Goal: Information Seeking & Learning: Learn about a topic

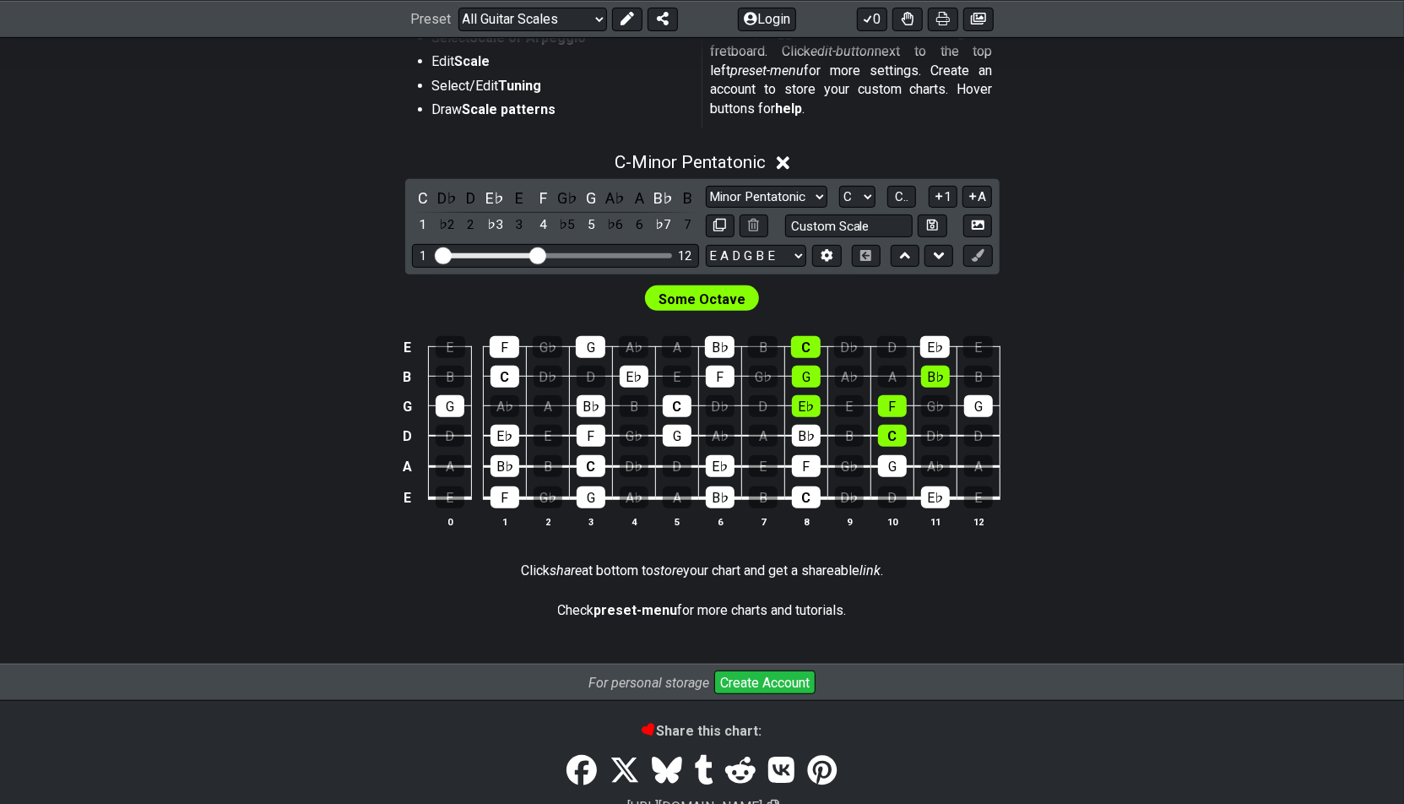
scroll to position [482, 0]
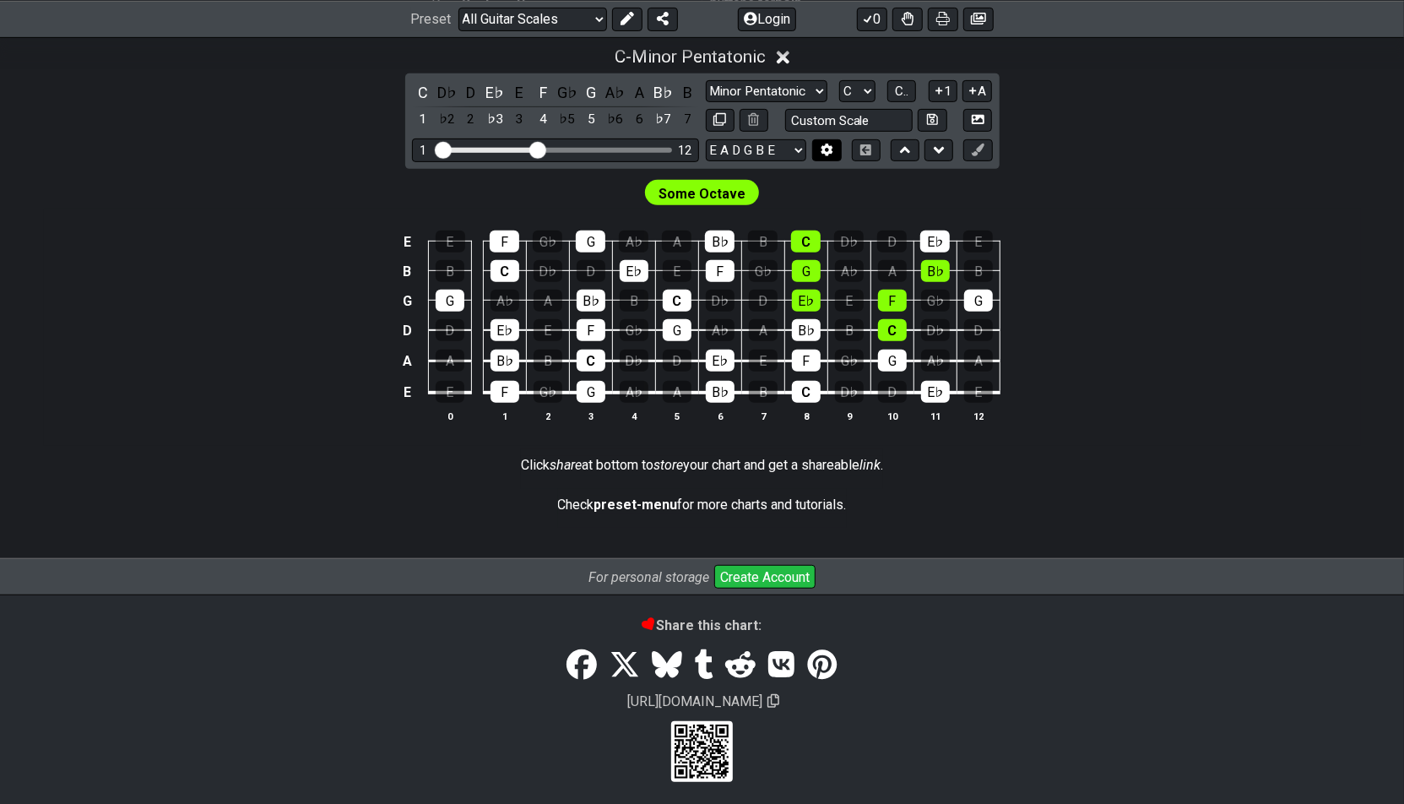
click at [814, 146] on button at bounding box center [826, 150] width 29 height 23
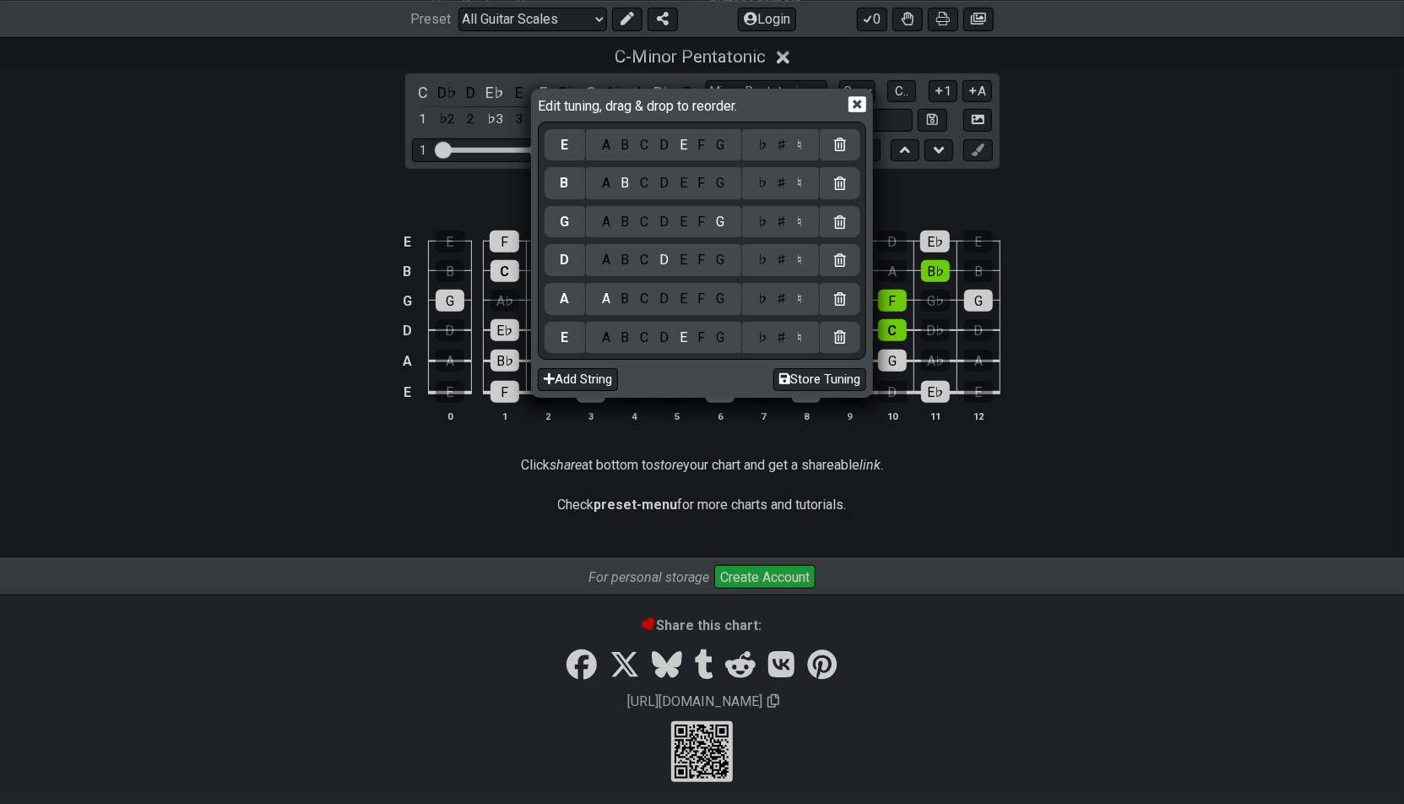
click at [646, 186] on div "C" at bounding box center [644, 183] width 19 height 19
click at [701, 143] on div "F" at bounding box center [701, 145] width 19 height 19
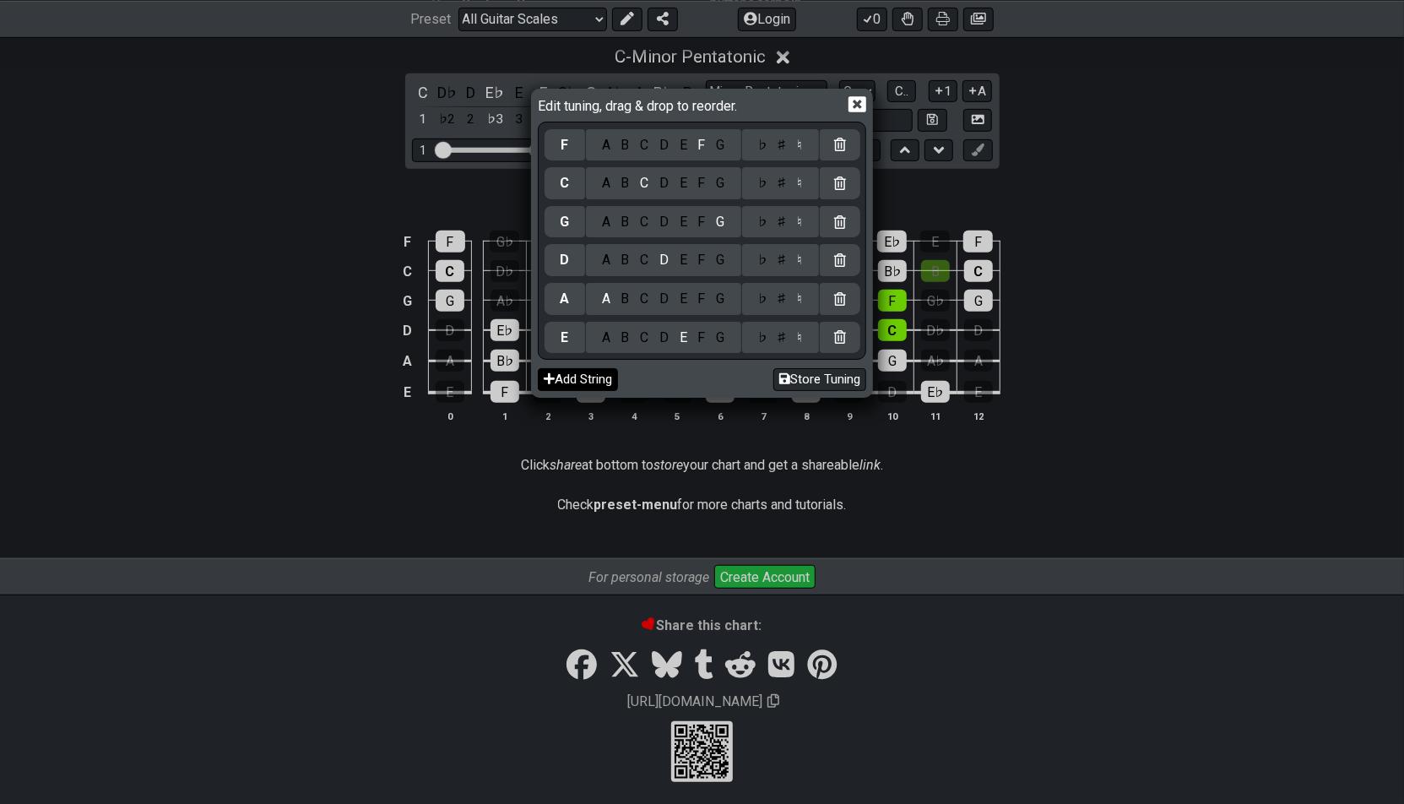
click at [597, 375] on button "Add String" at bounding box center [578, 379] width 80 height 23
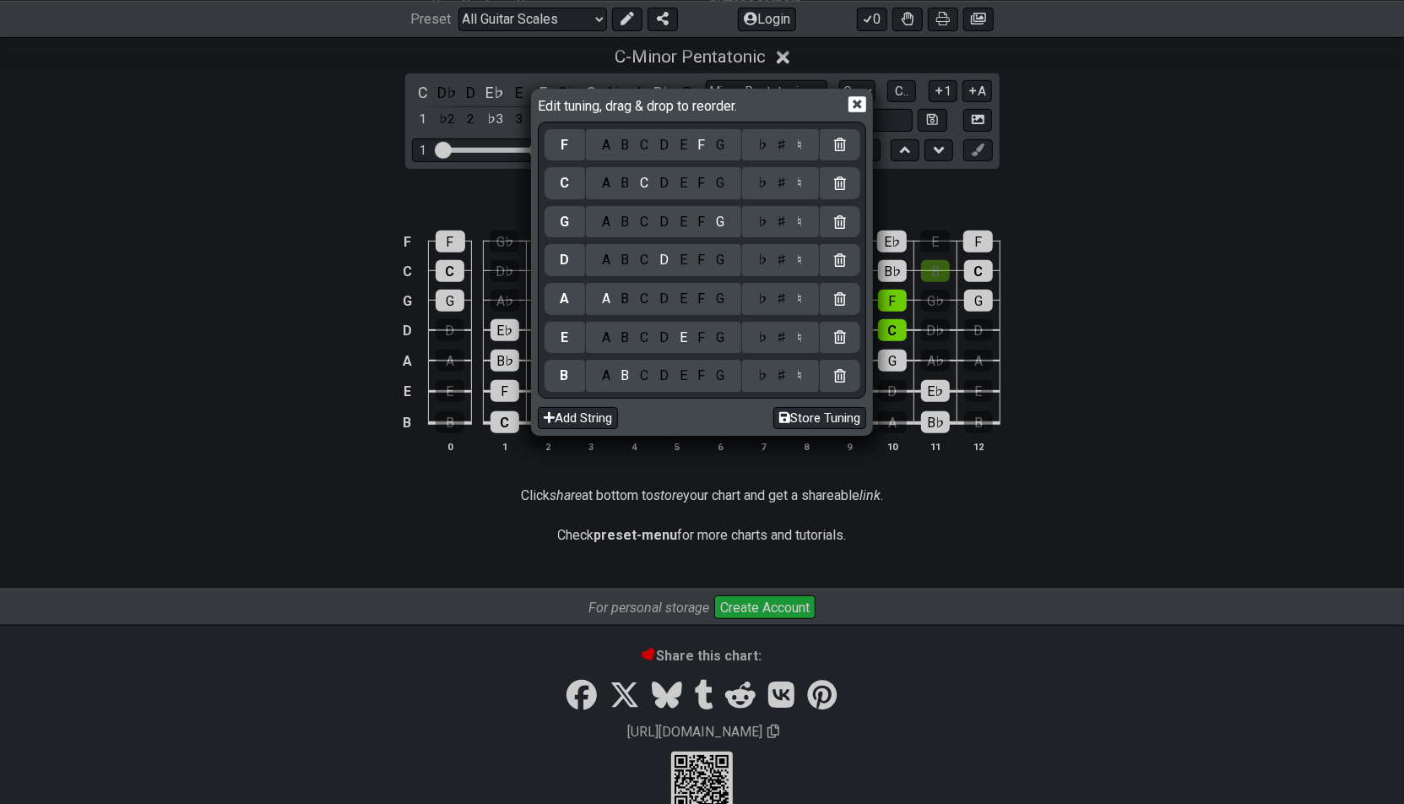
click at [862, 100] on icon at bounding box center [857, 104] width 18 height 16
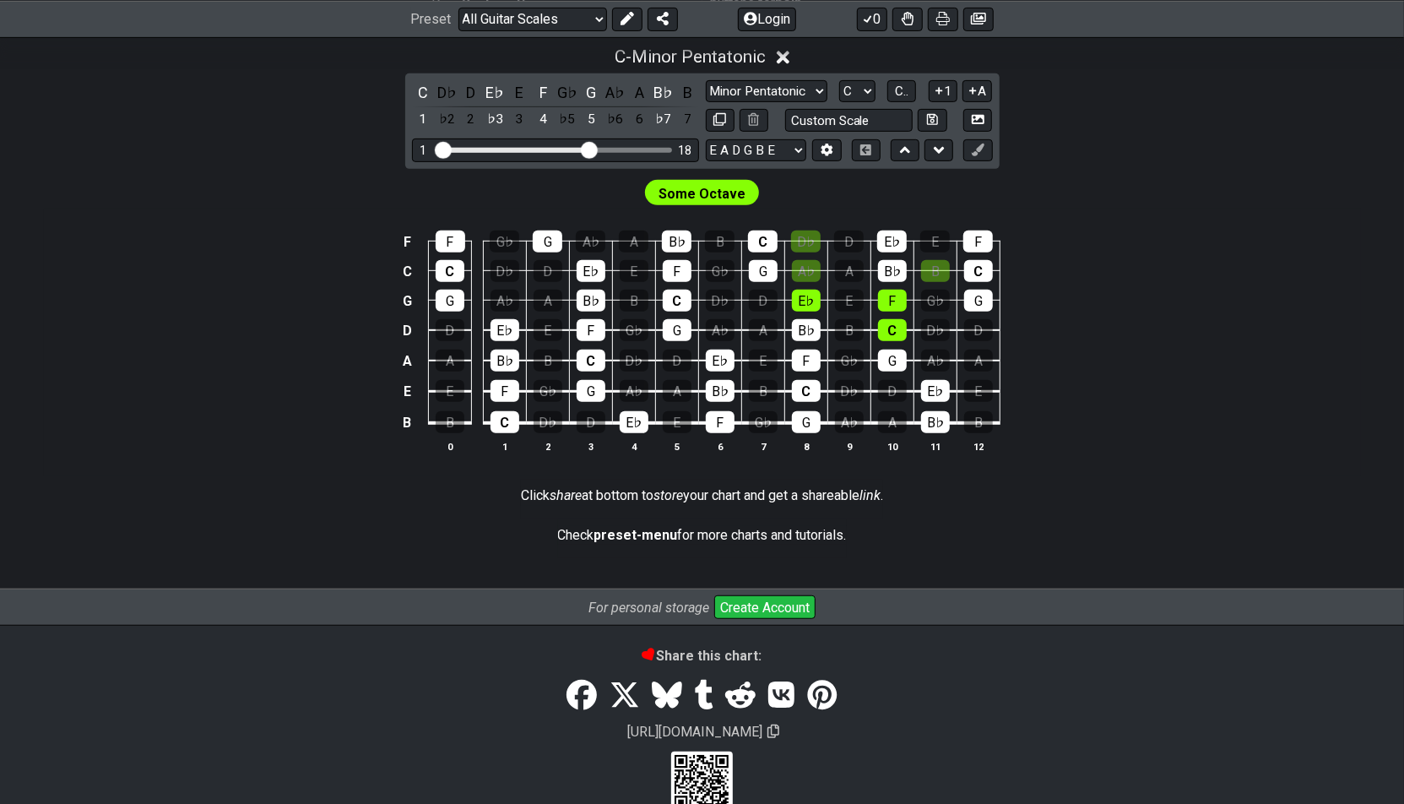
drag, startPoint x: 542, startPoint y: 146, endPoint x: 590, endPoint y: 141, distance: 48.4
click at [590, 149] on input "Visible fret range" at bounding box center [556, 149] width 240 height 0
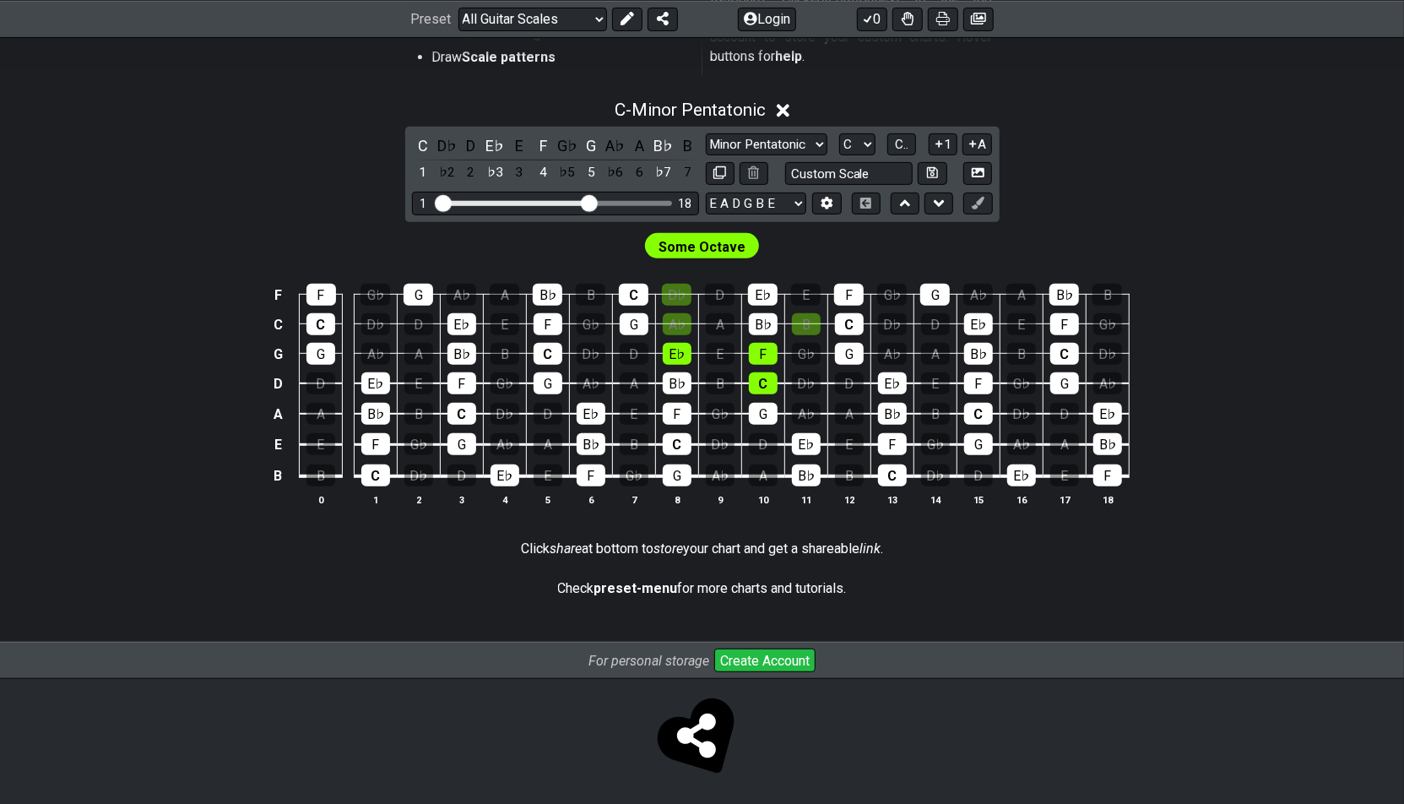
click at [744, 245] on div "Some Octave" at bounding box center [702, 245] width 114 height 25
click at [700, 241] on span "Some Octave" at bounding box center [701, 247] width 87 height 24
click at [620, 238] on div "Some Octave" at bounding box center [702, 242] width 1317 height 41
click at [634, 24] on button at bounding box center [627, 19] width 30 height 24
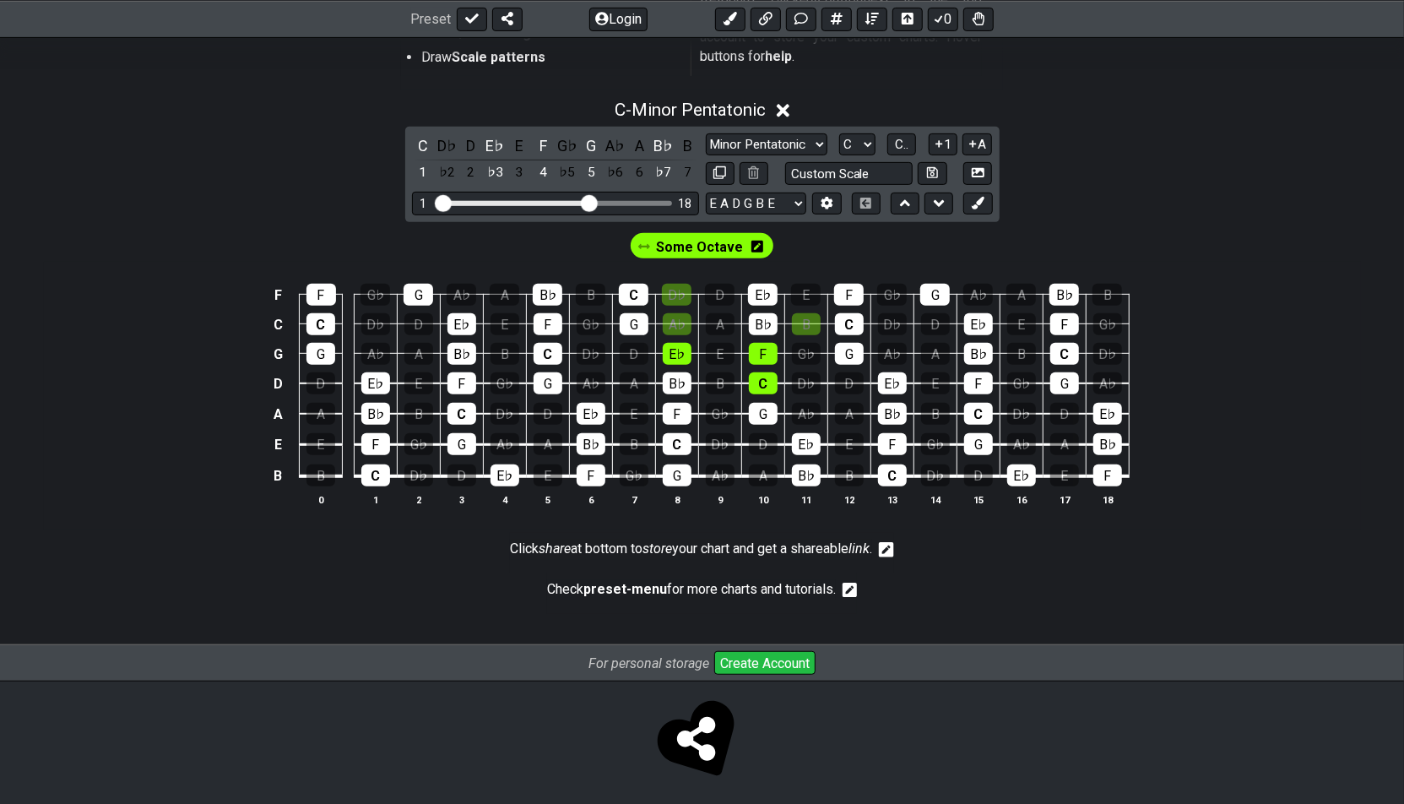
click at [759, 245] on icon at bounding box center [757, 247] width 12 height 12
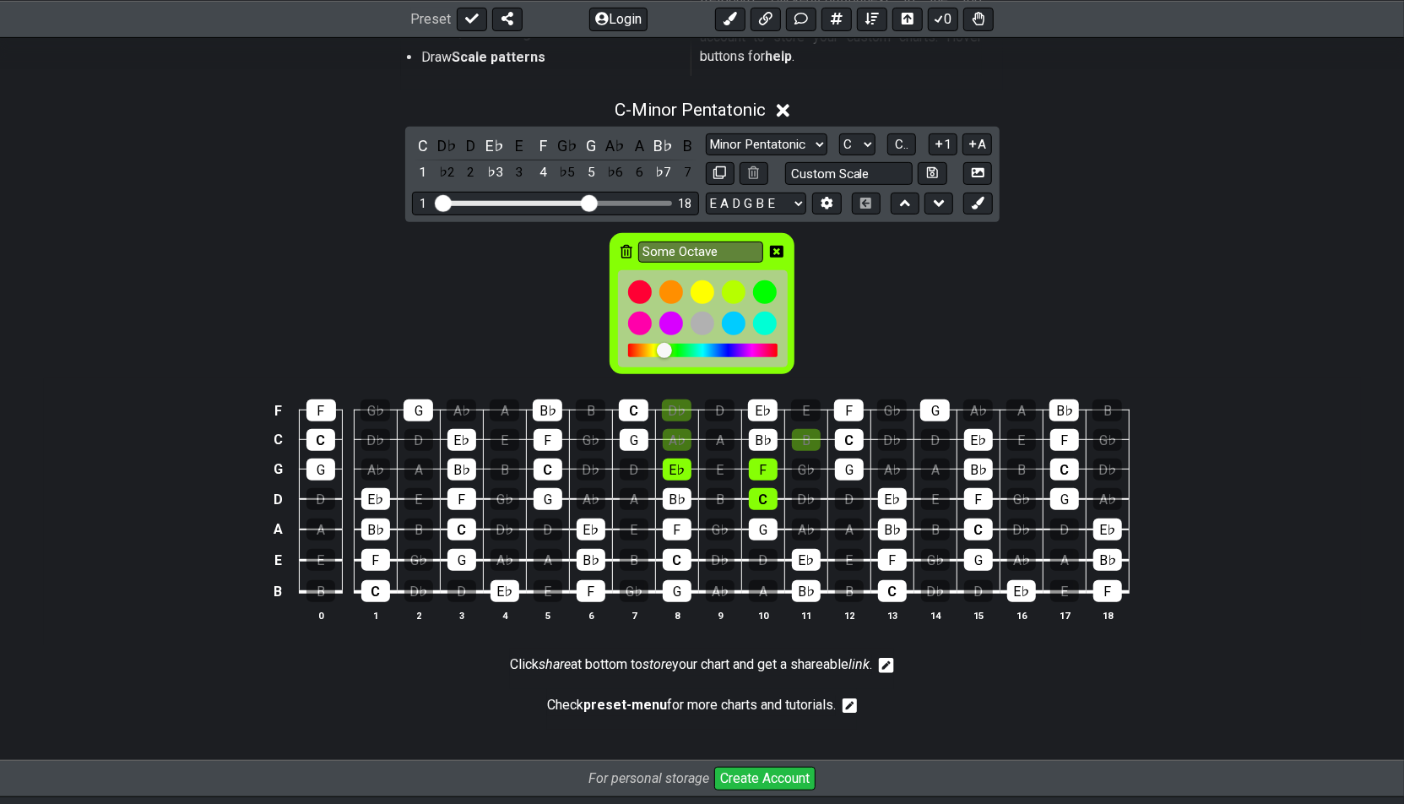
click at [629, 246] on icon at bounding box center [626, 252] width 12 height 14
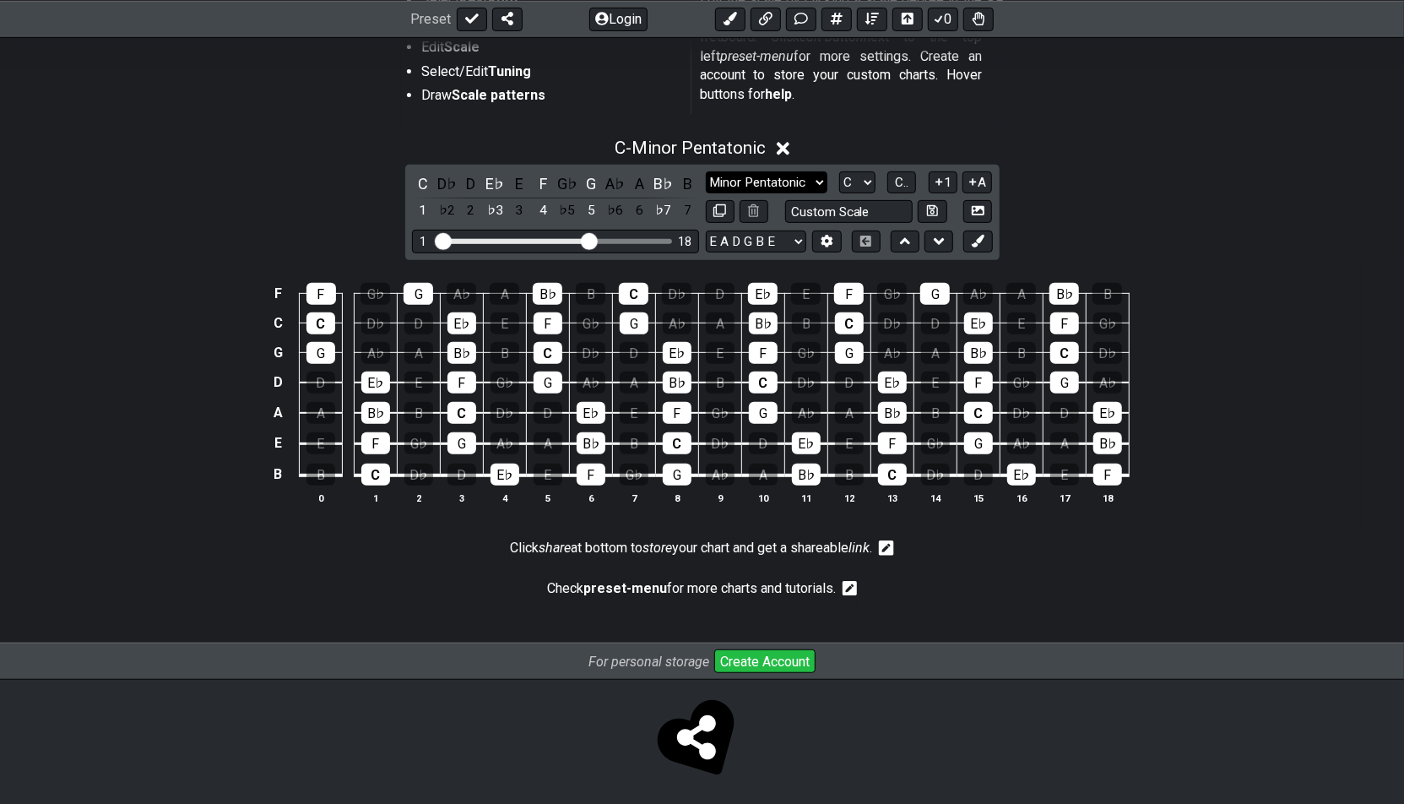
click at [809, 177] on select "Minor Pentatonic Root Minor Pentatonic Major Pentatonic Minor Blues Major Blues…" at bounding box center [767, 182] width 122 height 23
select select "Major / [PERSON_NAME]"
click at [706, 171] on select "Minor Pentatonic Root Minor Pentatonic Major Pentatonic Minor Blues Major Blues…" at bounding box center [767, 182] width 122 height 23
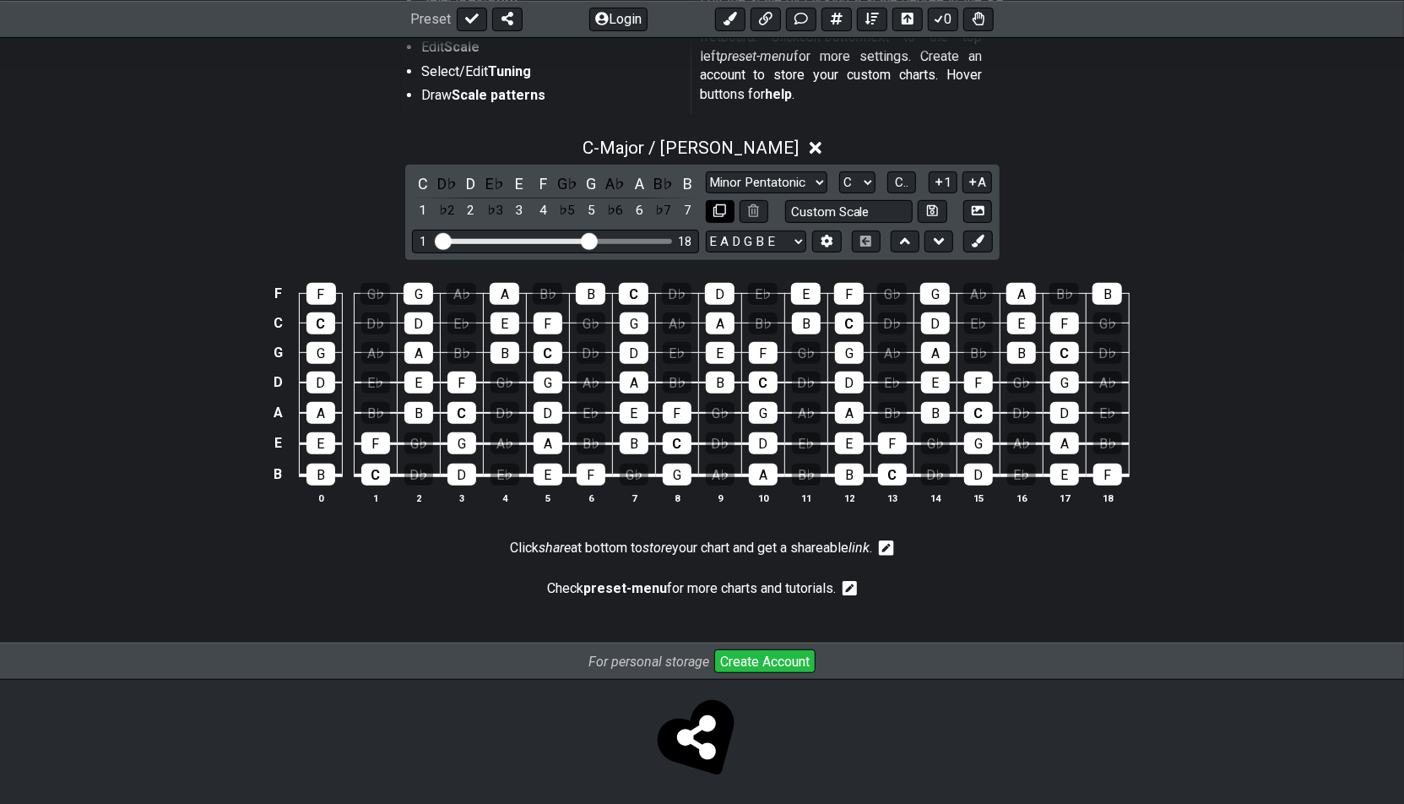
click at [726, 205] on button at bounding box center [720, 211] width 29 height 23
select select "Major / [PERSON_NAME]"
select select "C"
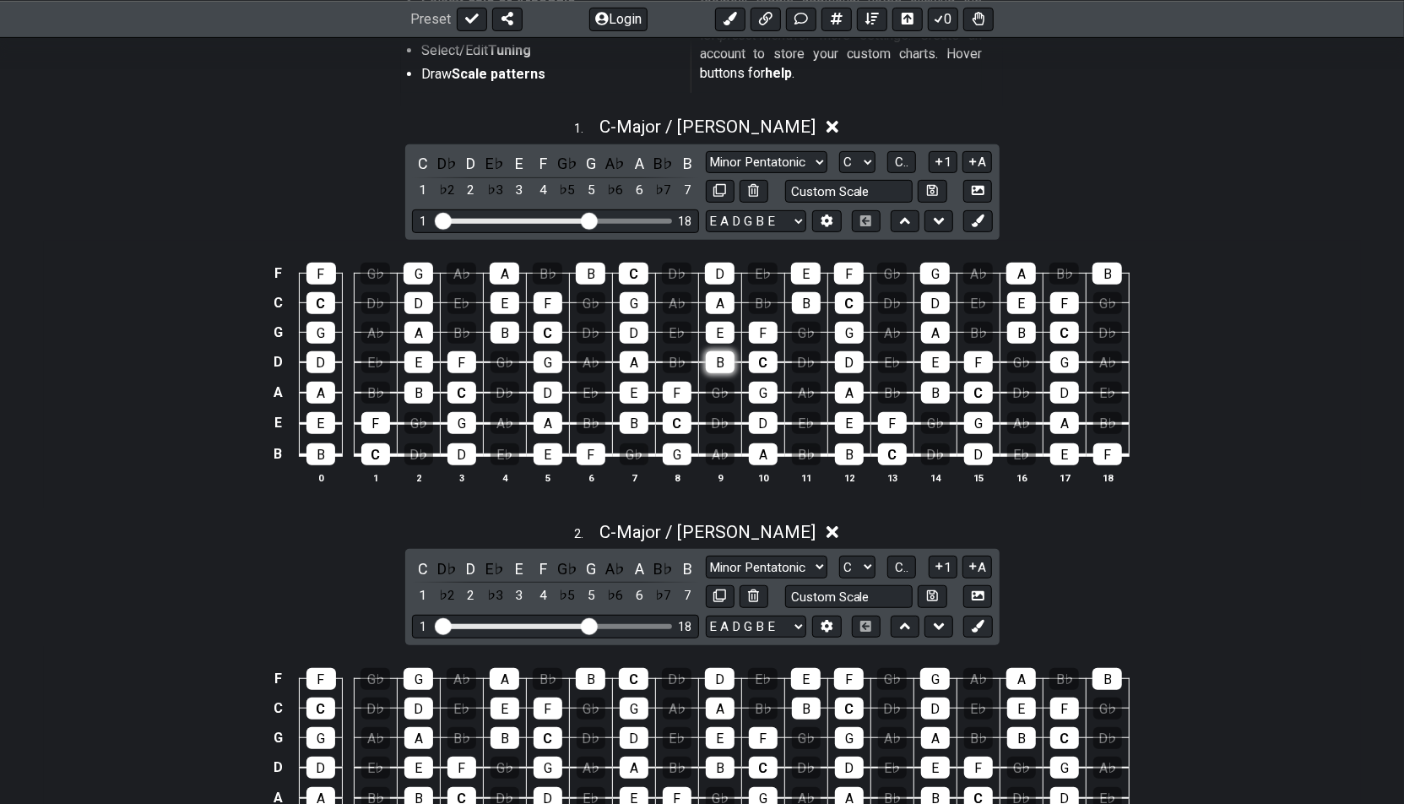
scroll to position [417, 0]
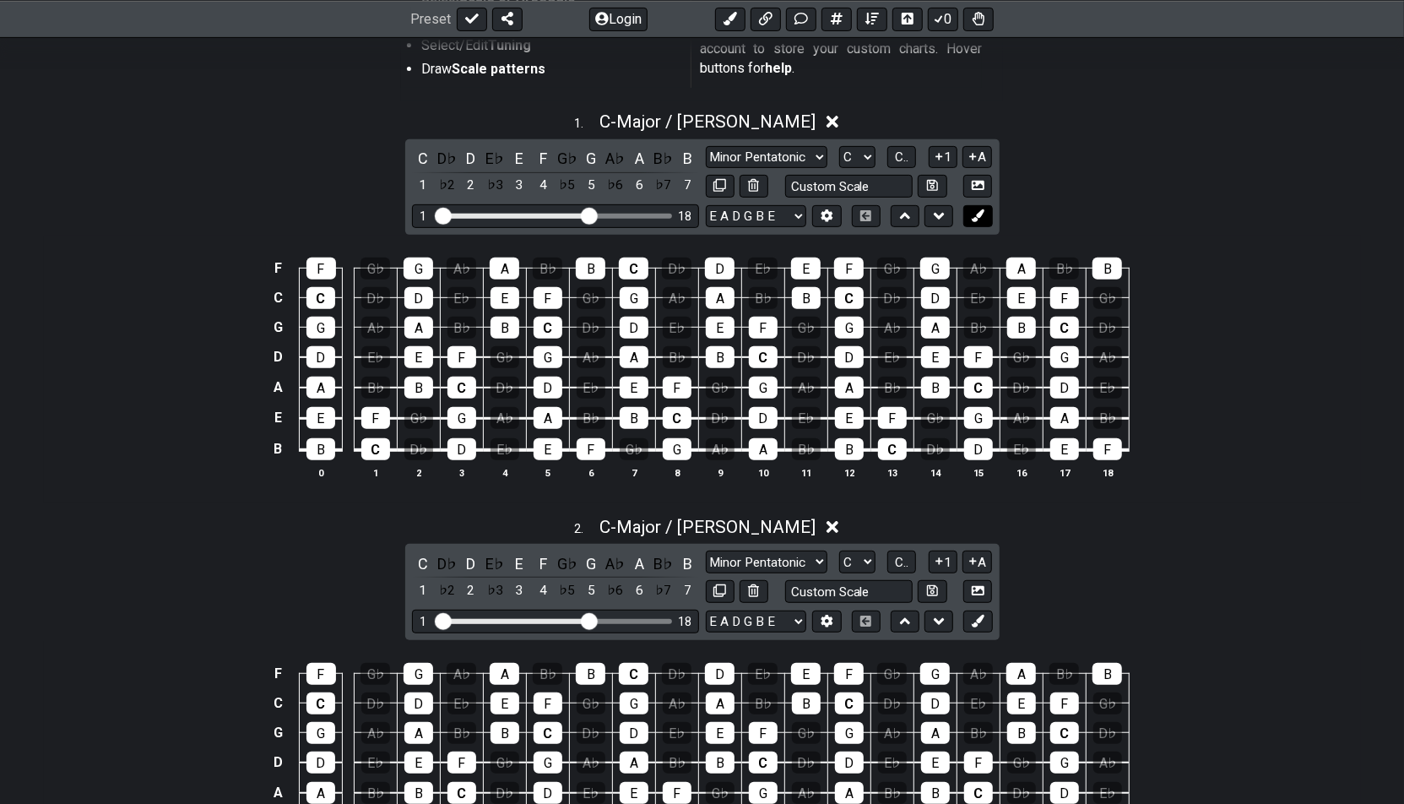
click at [977, 214] on icon at bounding box center [978, 215] width 13 height 13
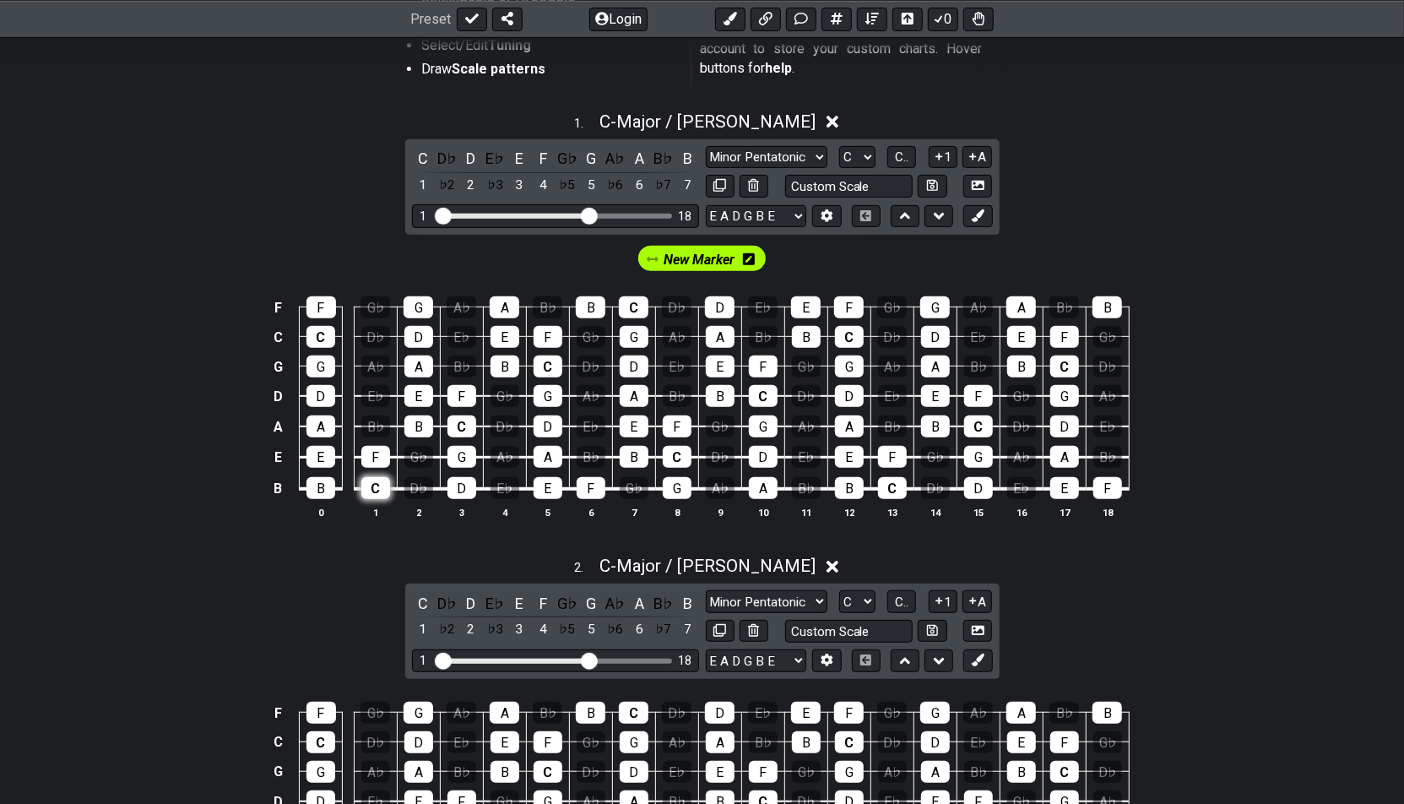
click at [380, 487] on div "C" at bounding box center [375, 488] width 29 height 22
click at [542, 485] on div "E" at bounding box center [547, 488] width 29 height 22
click at [470, 457] on div "G" at bounding box center [461, 457] width 29 height 22
click at [468, 425] on div "C" at bounding box center [461, 426] width 29 height 22
click at [406, 385] on div "E" at bounding box center [418, 396] width 29 height 22
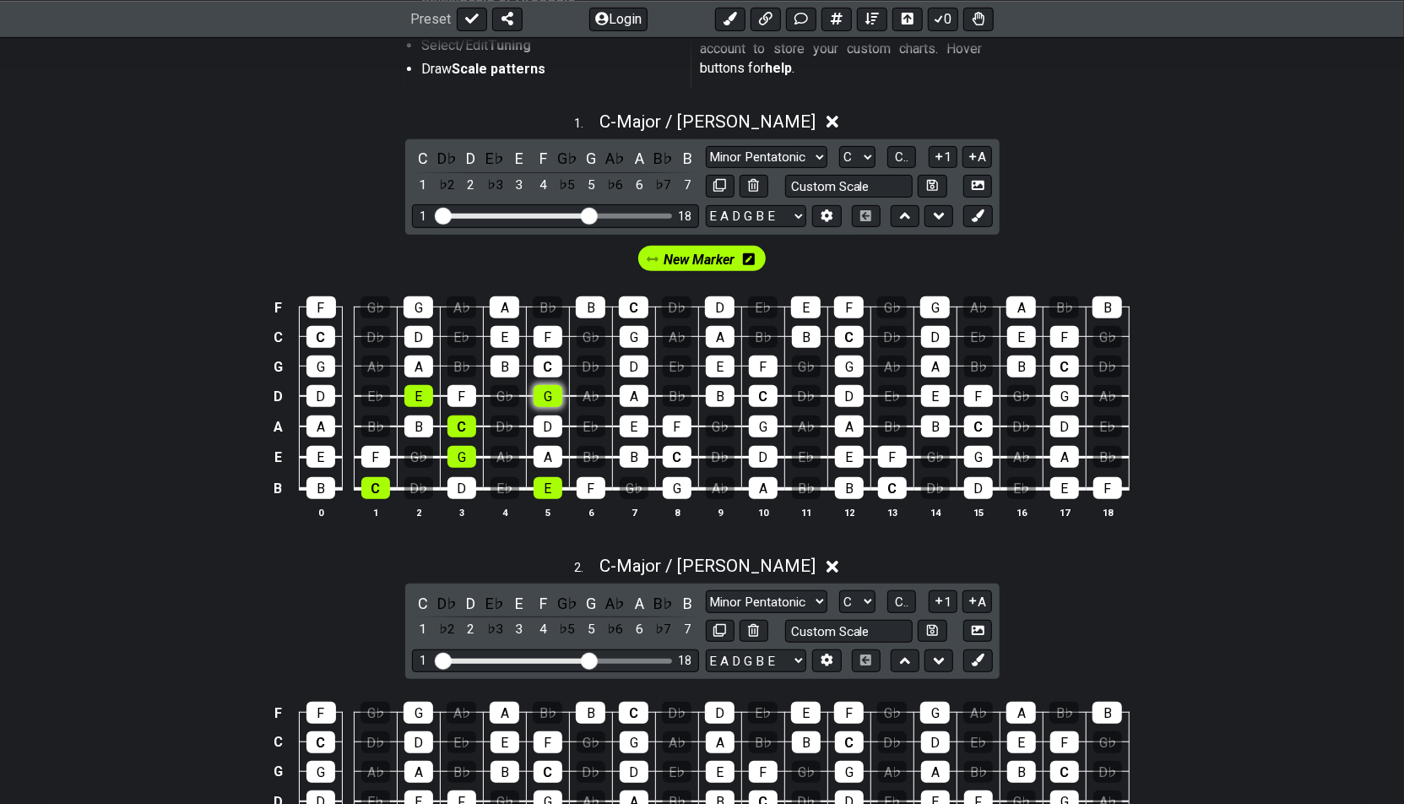
click at [544, 388] on div "G" at bounding box center [547, 396] width 29 height 22
click at [553, 368] on div "C" at bounding box center [547, 366] width 29 height 22
click at [514, 334] on div "E" at bounding box center [504, 337] width 29 height 22
click at [414, 306] on div "G" at bounding box center [418, 307] width 30 height 22
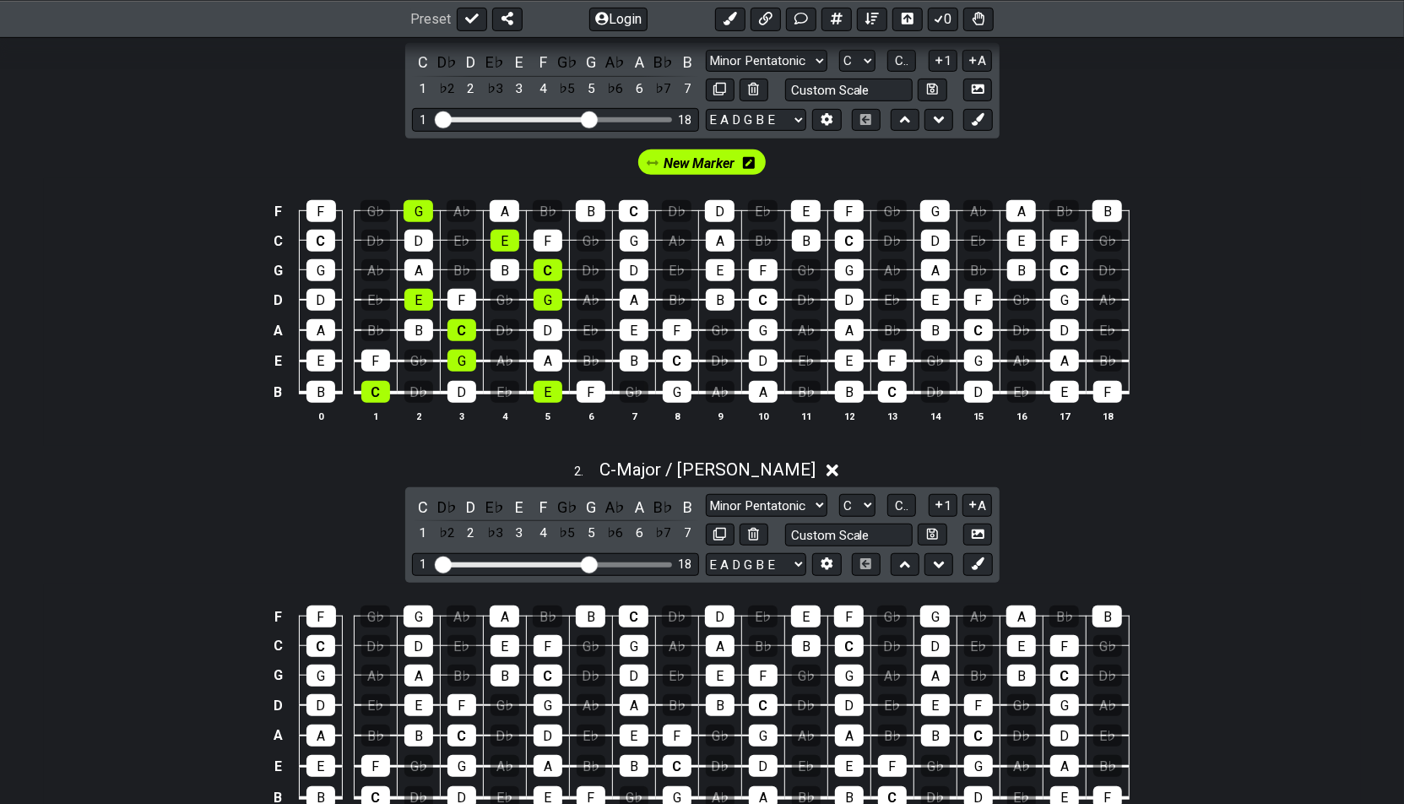
scroll to position [509, 0]
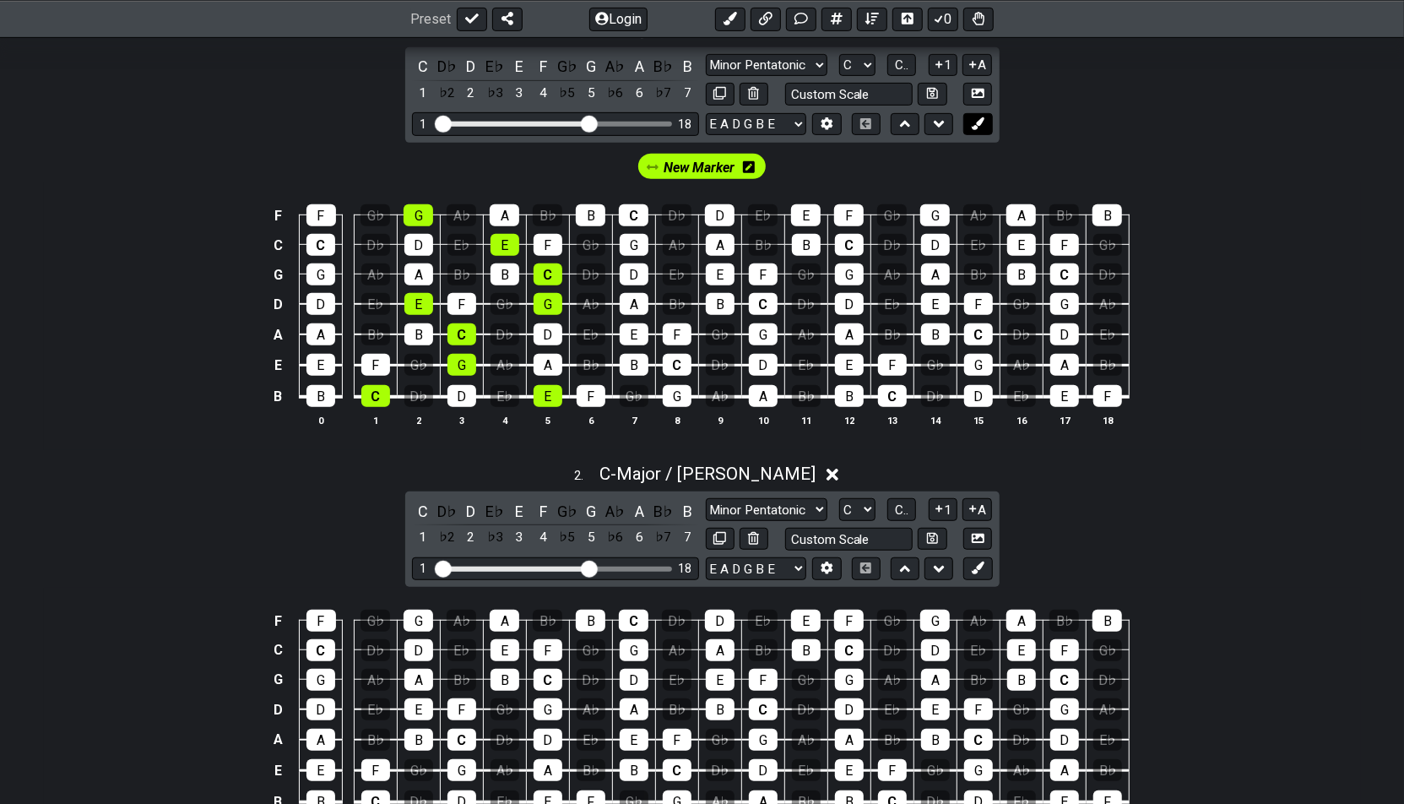
click at [984, 122] on button at bounding box center [977, 124] width 29 height 23
click at [588, 396] on div "F" at bounding box center [591, 396] width 29 height 22
click at [772, 389] on div "A" at bounding box center [763, 396] width 29 height 22
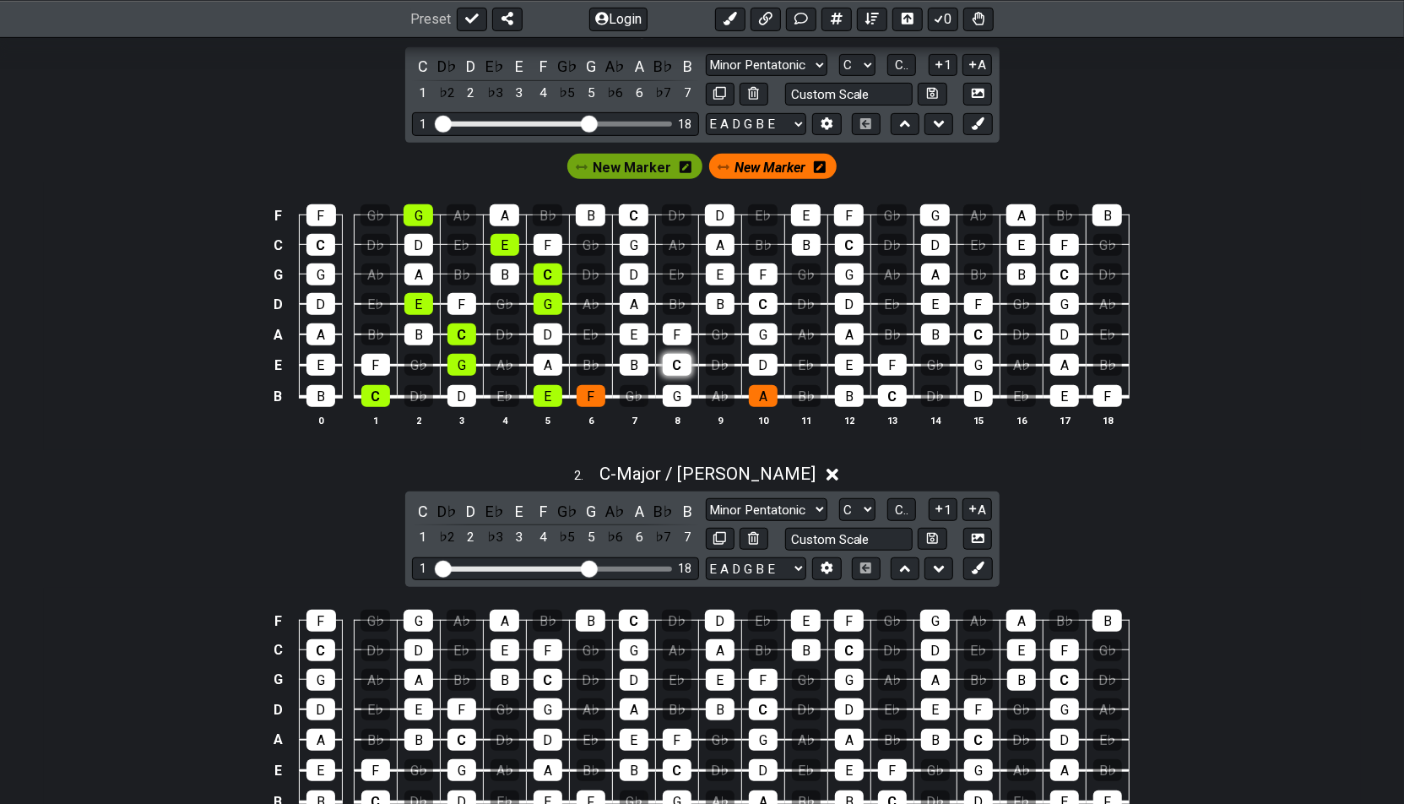
click at [671, 365] on div "C" at bounding box center [677, 365] width 29 height 22
click at [679, 323] on div "F" at bounding box center [677, 334] width 29 height 22
click at [645, 307] on div "A" at bounding box center [634, 304] width 29 height 22
click at [770, 295] on div "C" at bounding box center [763, 304] width 29 height 22
click at [765, 269] on div "F" at bounding box center [763, 274] width 29 height 22
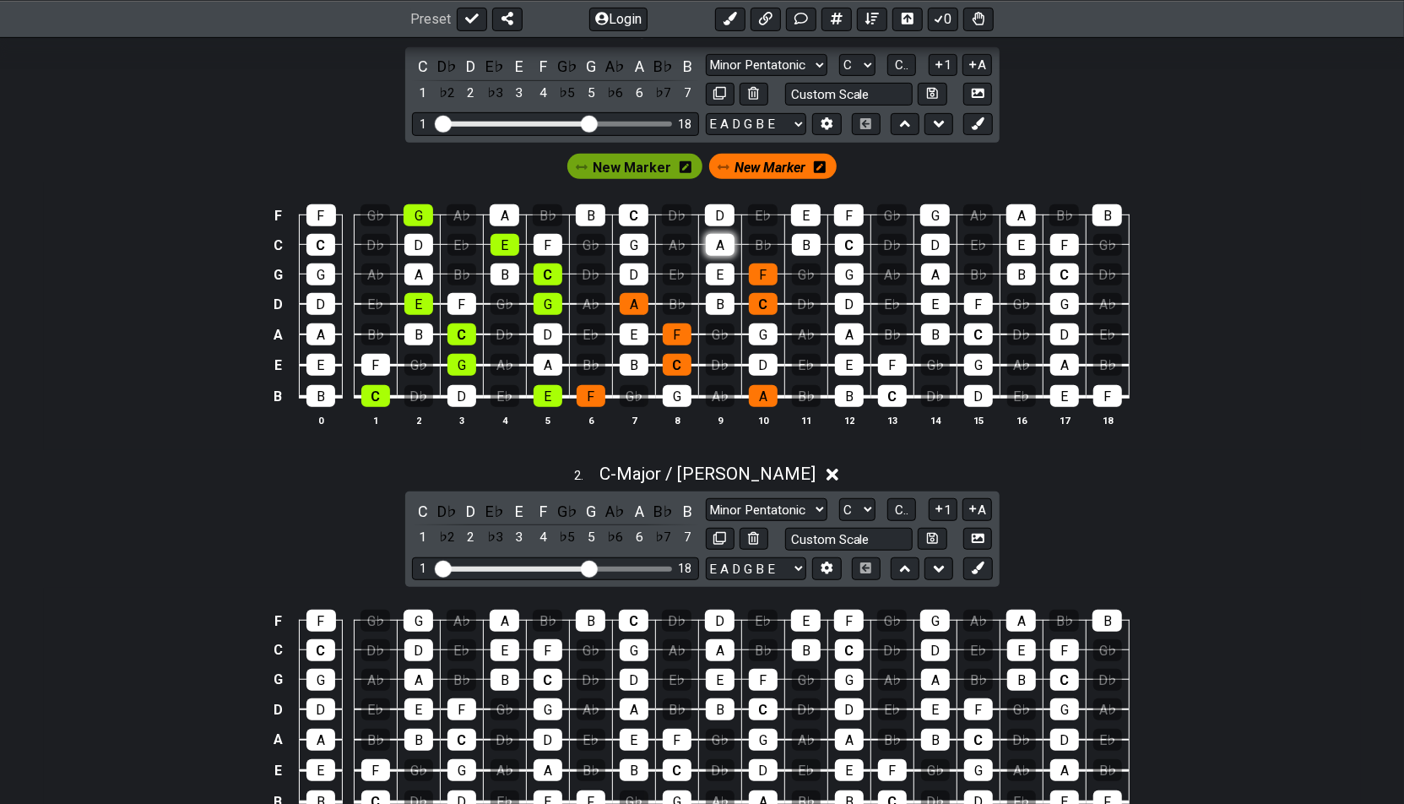
click at [727, 239] on div "A" at bounding box center [720, 245] width 29 height 22
click at [633, 212] on div "C" at bounding box center [634, 215] width 30 height 22
drag, startPoint x: 593, startPoint y: 117, endPoint x: 629, endPoint y: 119, distance: 35.5
click at [629, 122] on input "Visible fret range" at bounding box center [556, 122] width 240 height 0
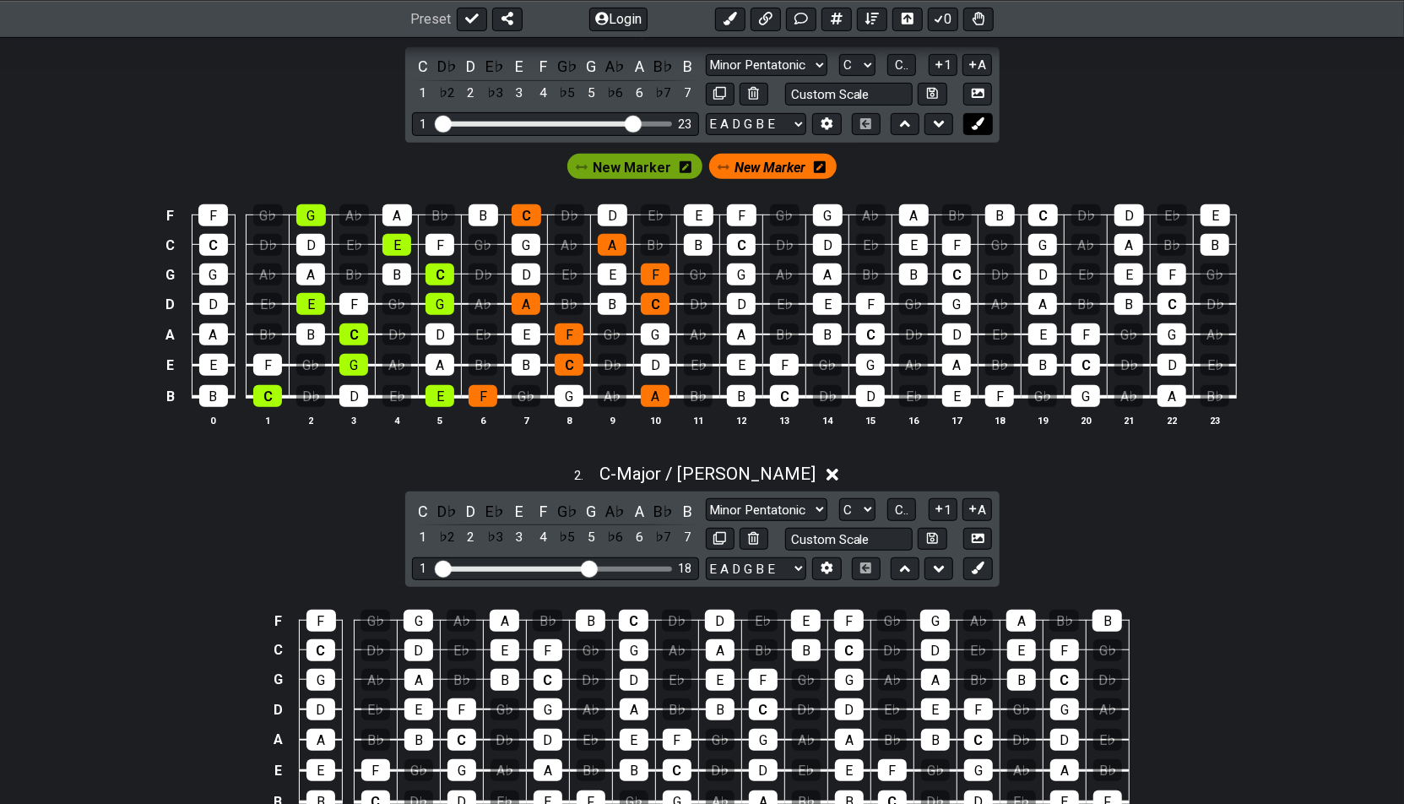
click at [978, 121] on icon at bounding box center [978, 123] width 13 height 13
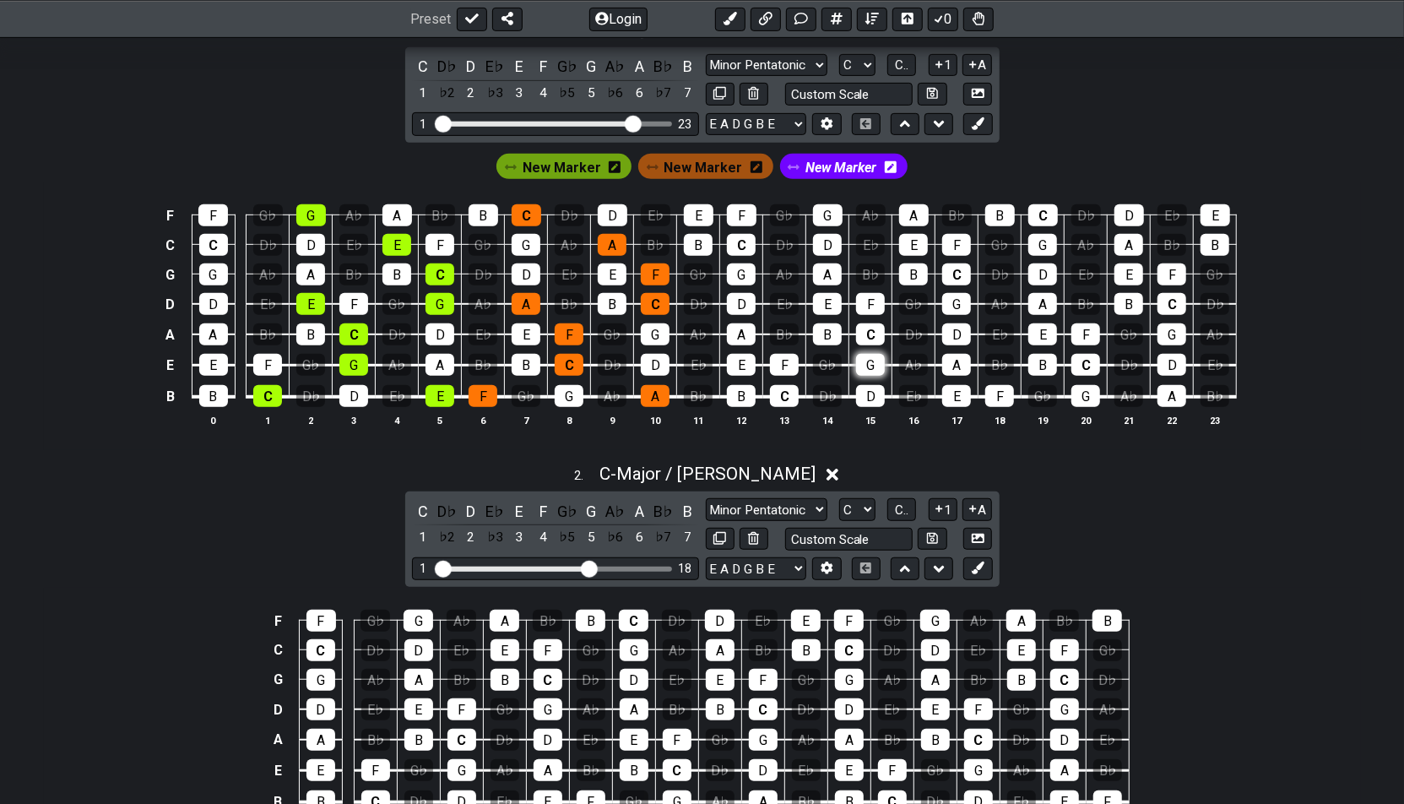
click at [856, 360] on div "G" at bounding box center [870, 365] width 29 height 22
click at [856, 359] on div "G" at bounding box center [870, 365] width 29 height 22
drag, startPoint x: 631, startPoint y: 117, endPoint x: 644, endPoint y: 116, distance: 12.8
click at [644, 122] on input "Visible fret range" at bounding box center [556, 122] width 240 height 0
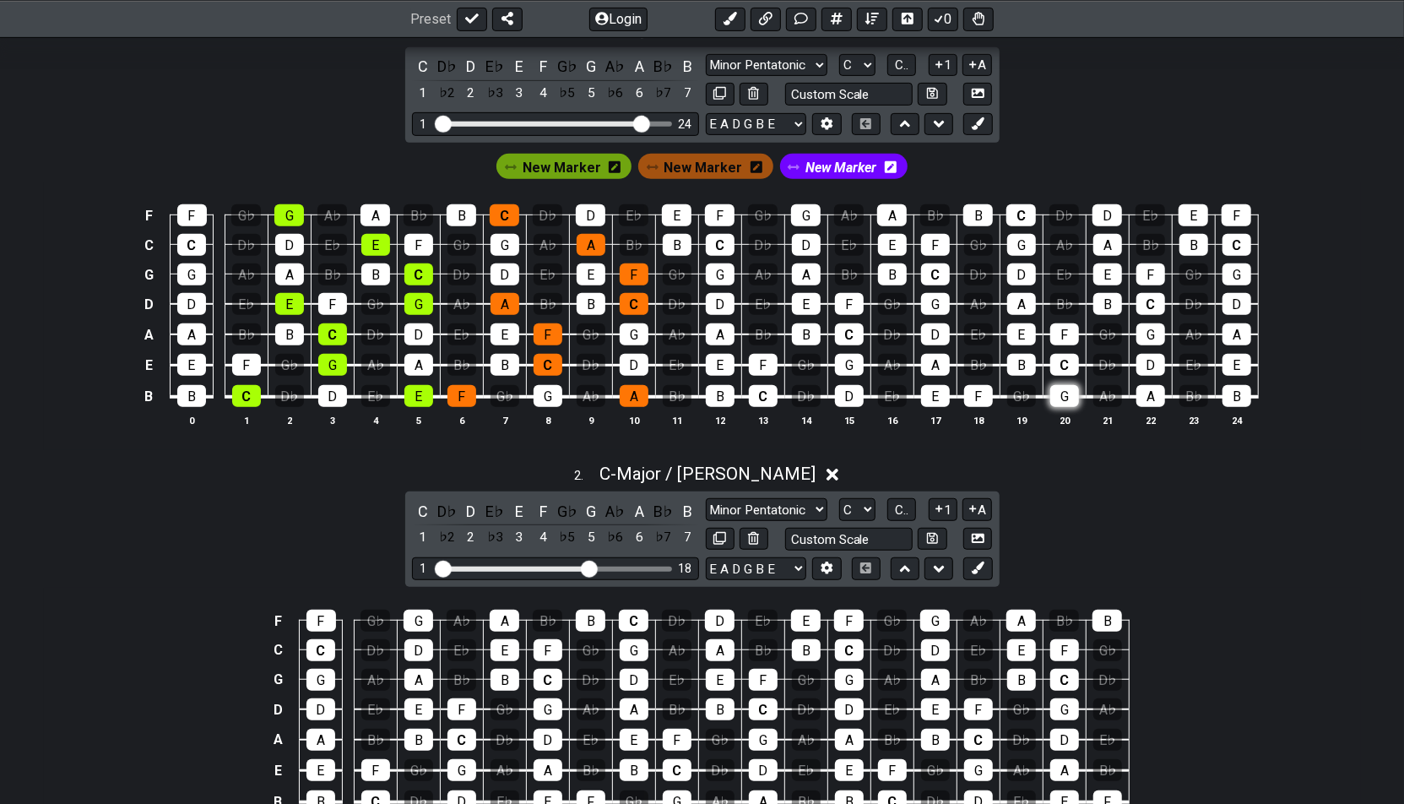
click at [1053, 385] on div "G" at bounding box center [1064, 396] width 29 height 22
click at [1222, 389] on div "B" at bounding box center [1236, 396] width 29 height 22
click at [1148, 354] on div "D" at bounding box center [1150, 365] width 29 height 22
click at [1147, 323] on div "G" at bounding box center [1150, 334] width 29 height 22
click at [1095, 297] on div "B" at bounding box center [1107, 304] width 29 height 22
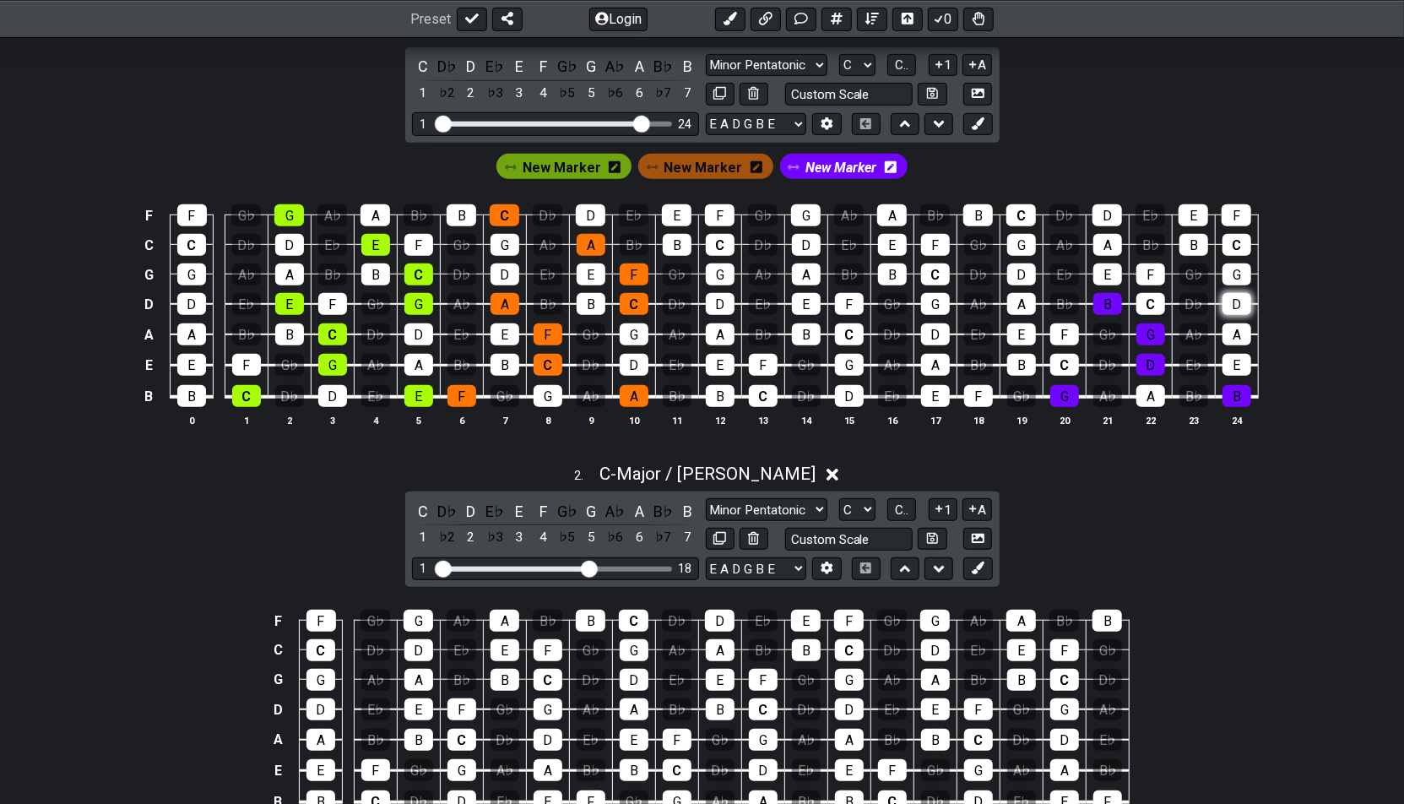
click at [1224, 294] on div "D" at bounding box center [1236, 304] width 29 height 22
click at [1236, 264] on div "G" at bounding box center [1236, 274] width 29 height 22
click at [1179, 234] on div "B" at bounding box center [1193, 245] width 29 height 22
click at [1098, 219] on div "D" at bounding box center [1107, 215] width 30 height 22
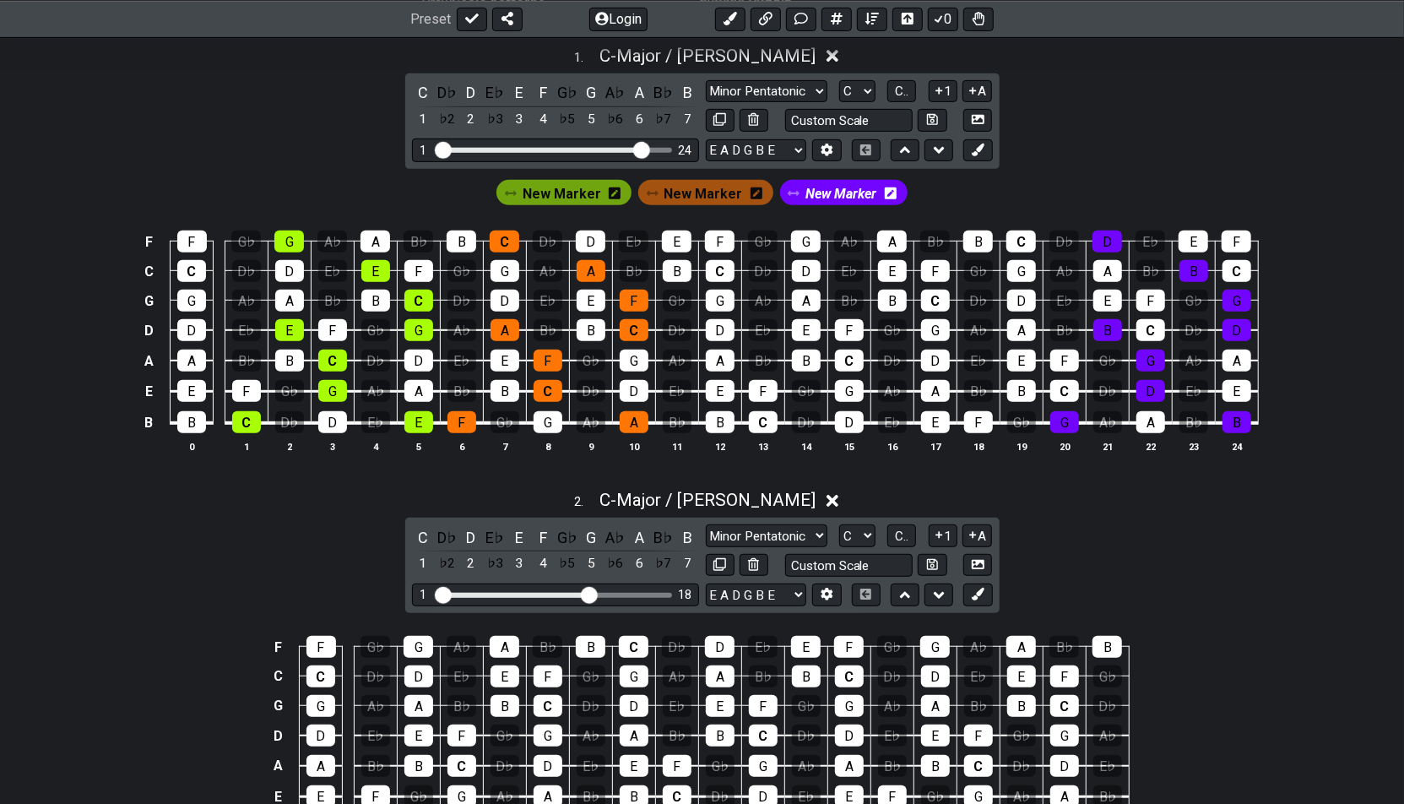
scroll to position [479, 0]
